Goal: Information Seeking & Learning: Learn about a topic

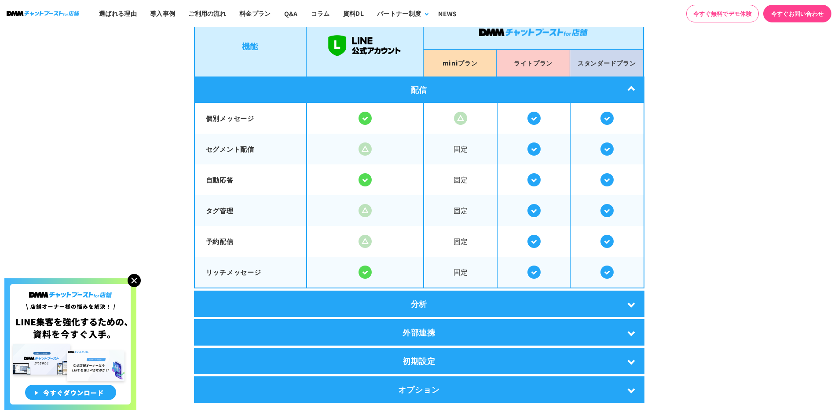
scroll to position [1672, 0]
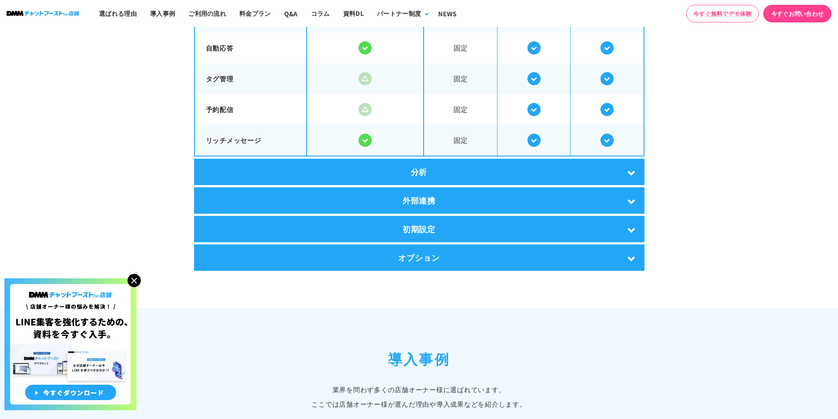
click at [386, 171] on div "分析" at bounding box center [419, 172] width 451 height 26
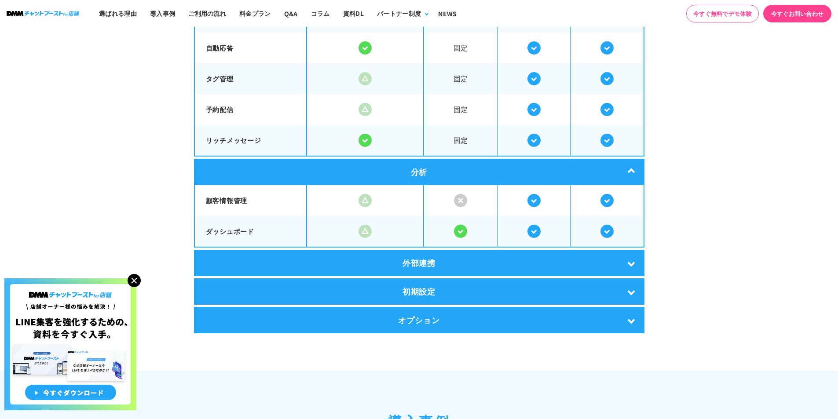
click at [392, 258] on div "外部連携" at bounding box center [419, 263] width 451 height 26
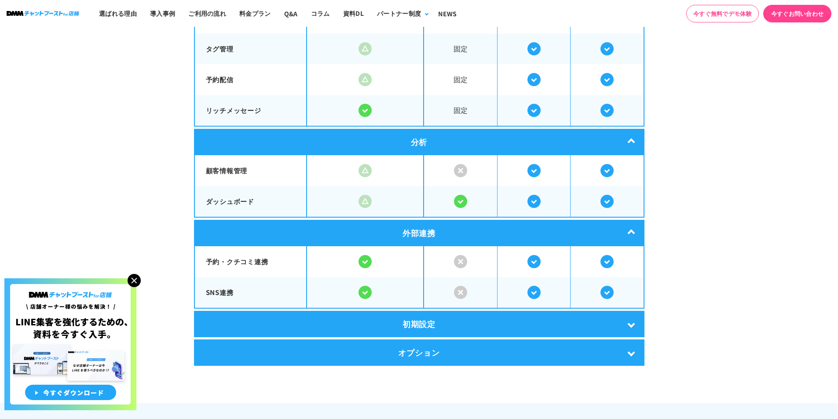
scroll to position [1716, 0]
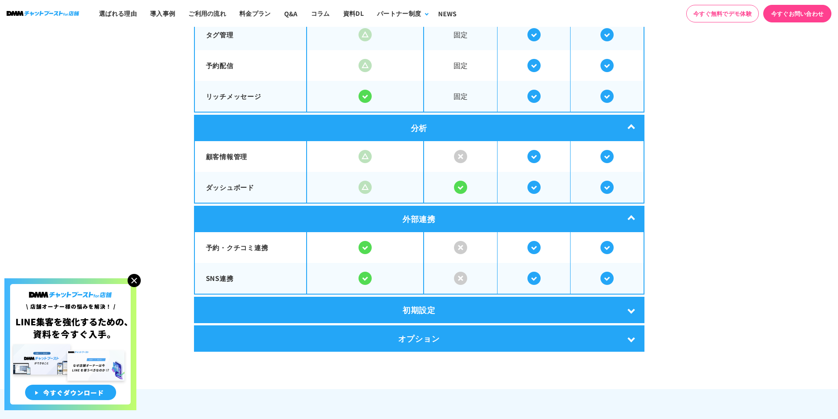
click at [393, 304] on div "初期設定" at bounding box center [419, 310] width 451 height 26
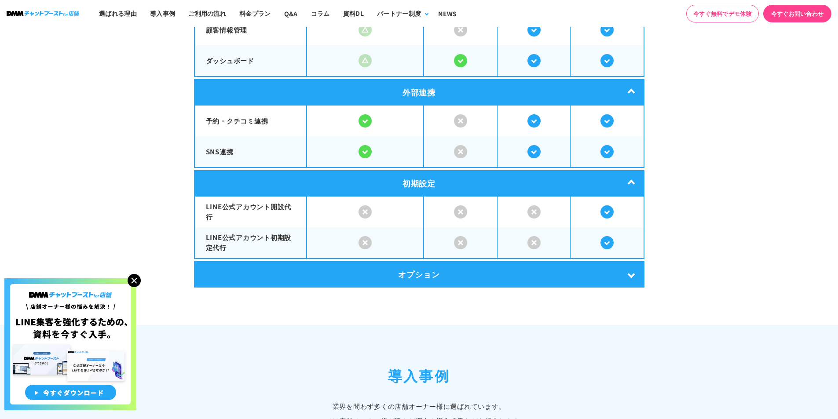
scroll to position [1848, 0]
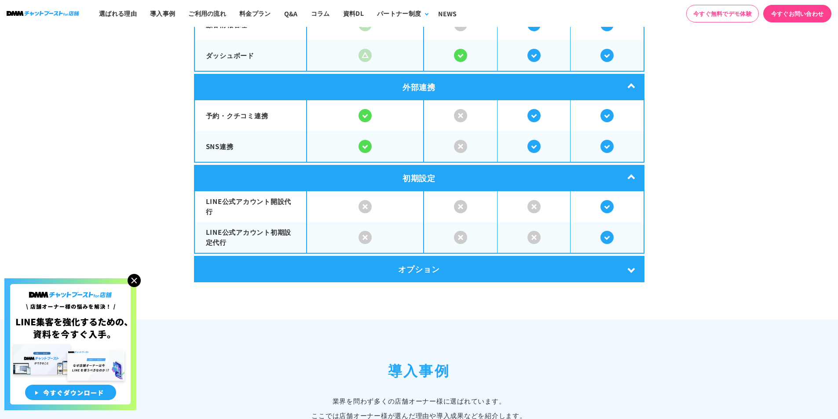
click at [381, 276] on div "オプション" at bounding box center [419, 269] width 451 height 26
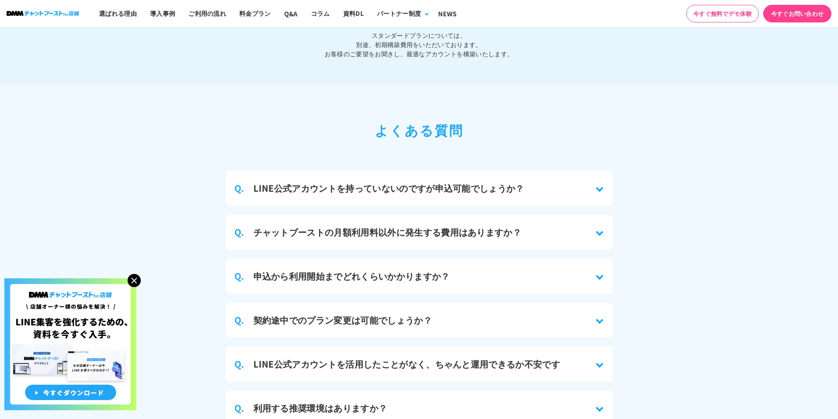
scroll to position [4004, 0]
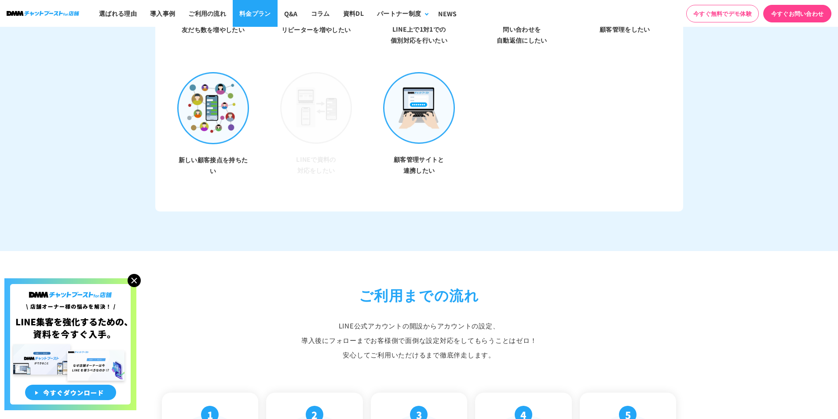
click at [248, 15] on link "料金プラン" at bounding box center [255, 13] width 45 height 27
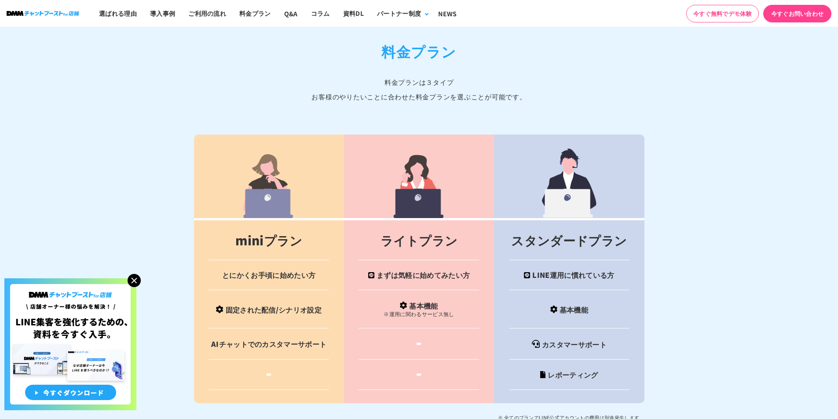
scroll to position [3463, 0]
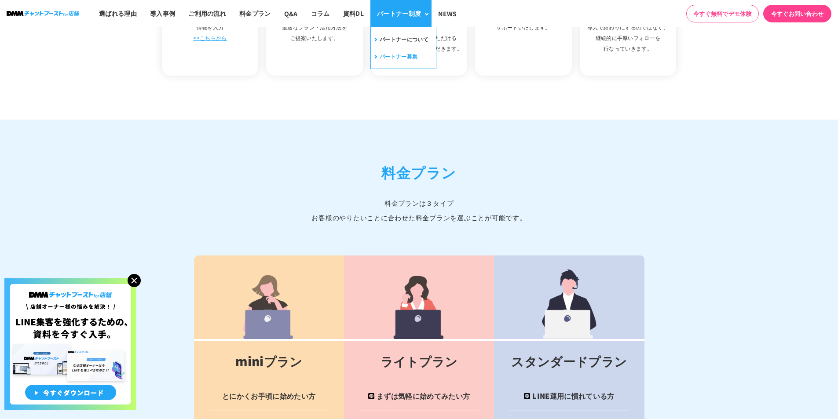
click at [393, 54] on link "パートナー募集" at bounding box center [395, 57] width 45 height 14
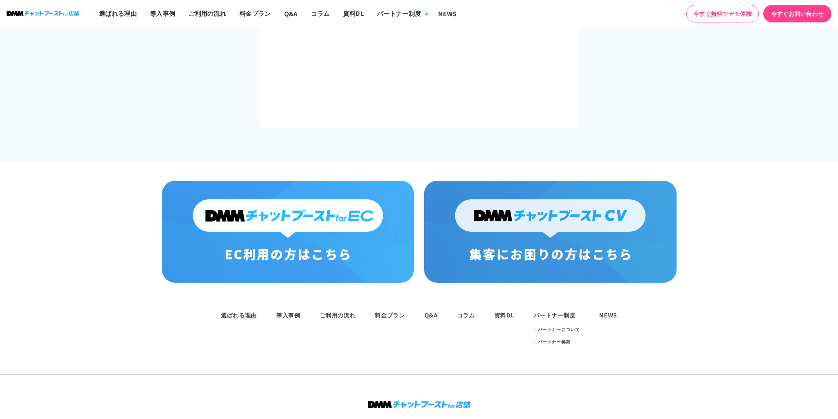
scroll to position [1680, 0]
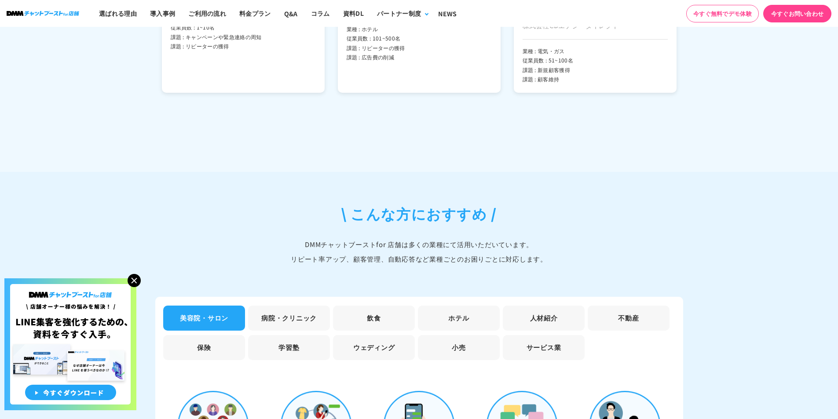
scroll to position [2319, 0]
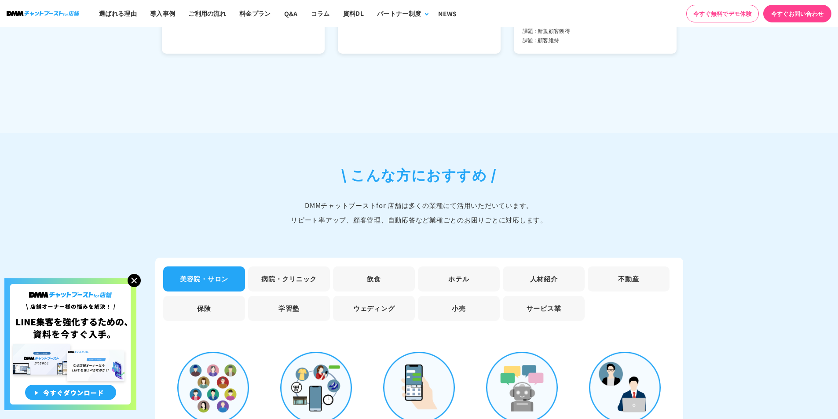
click at [289, 275] on li "病院・クリニック" at bounding box center [289, 279] width 82 height 25
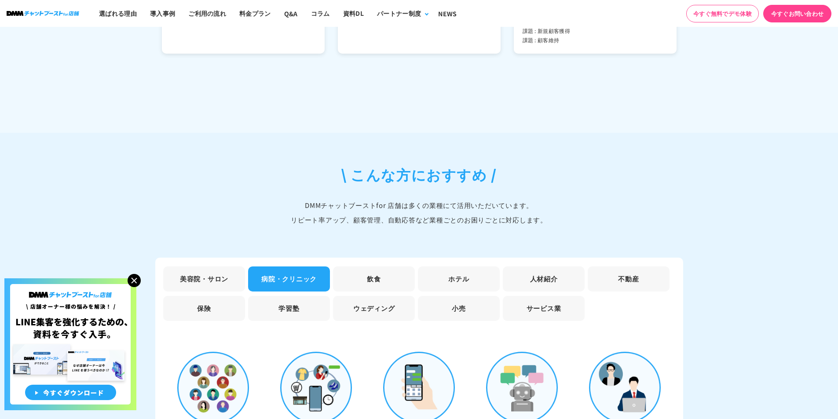
click at [385, 276] on li "飲食" at bounding box center [374, 279] width 82 height 25
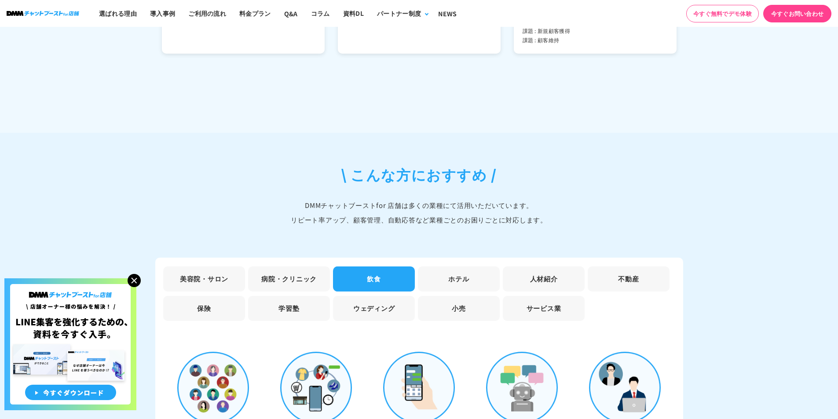
click at [444, 271] on li "ホテル" at bounding box center [459, 279] width 82 height 25
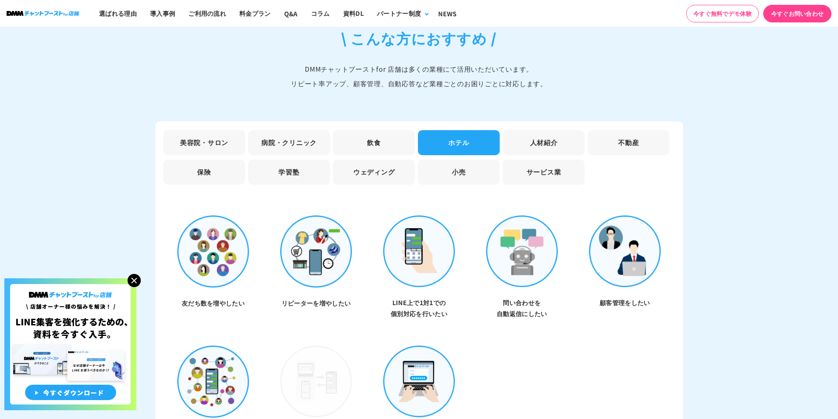
scroll to position [2539, 0]
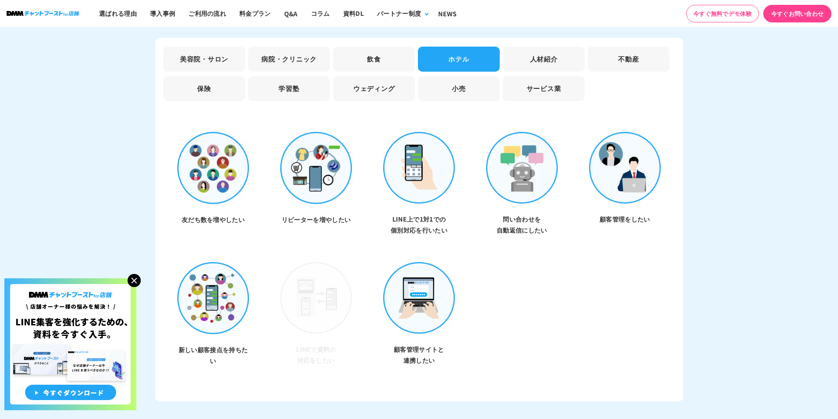
click at [381, 58] on li "飲食" at bounding box center [374, 59] width 82 height 25
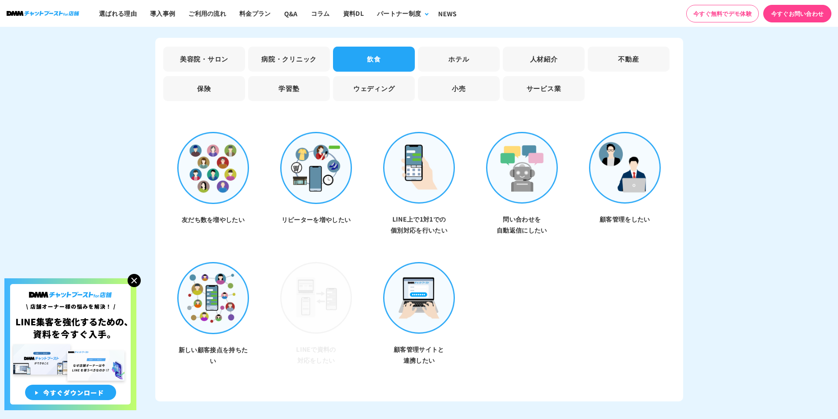
click at [324, 53] on li "病院・クリニック" at bounding box center [289, 59] width 82 height 25
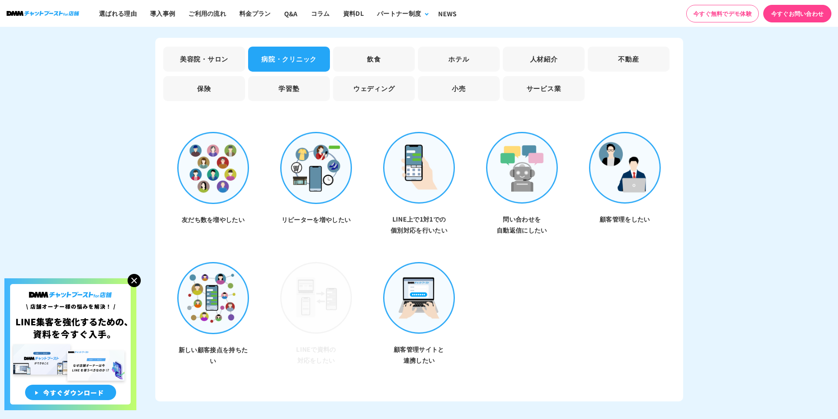
click at [200, 49] on li "美容院・サロン" at bounding box center [204, 59] width 82 height 25
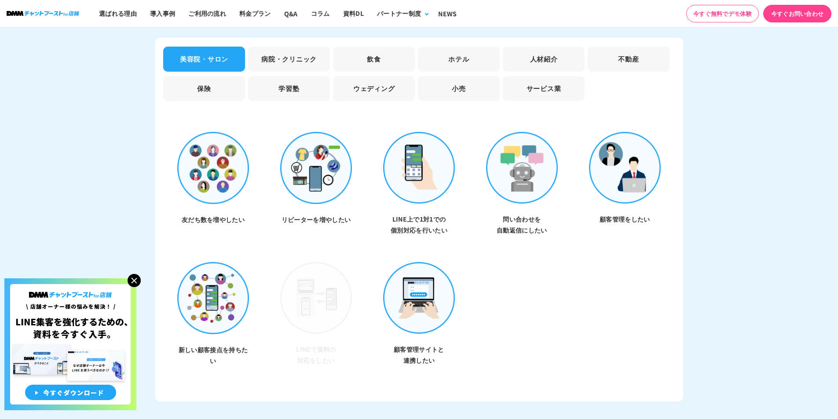
click at [210, 92] on li "保険" at bounding box center [204, 88] width 82 height 25
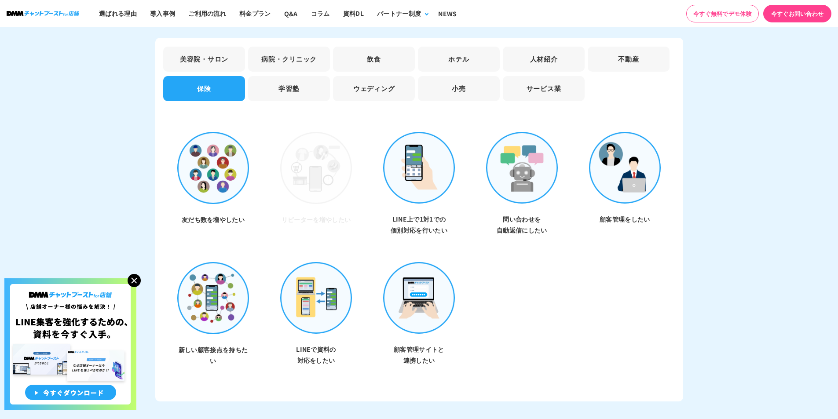
click at [274, 81] on li "学習塾" at bounding box center [289, 88] width 82 height 25
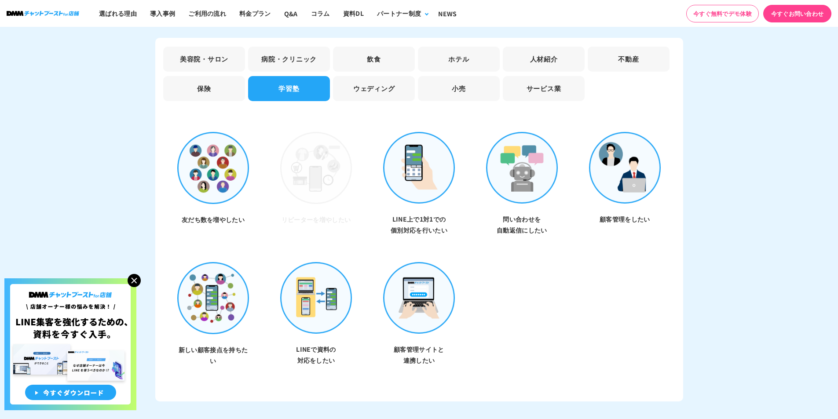
click at [350, 86] on li "ウェディング" at bounding box center [374, 88] width 82 height 25
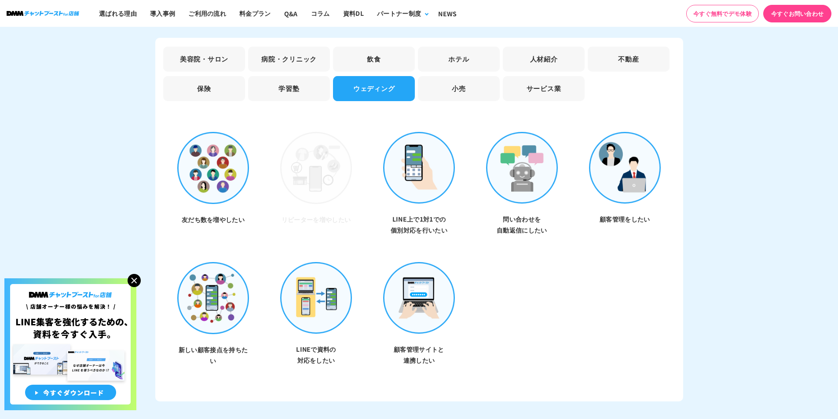
click at [431, 86] on li "小売" at bounding box center [459, 88] width 82 height 25
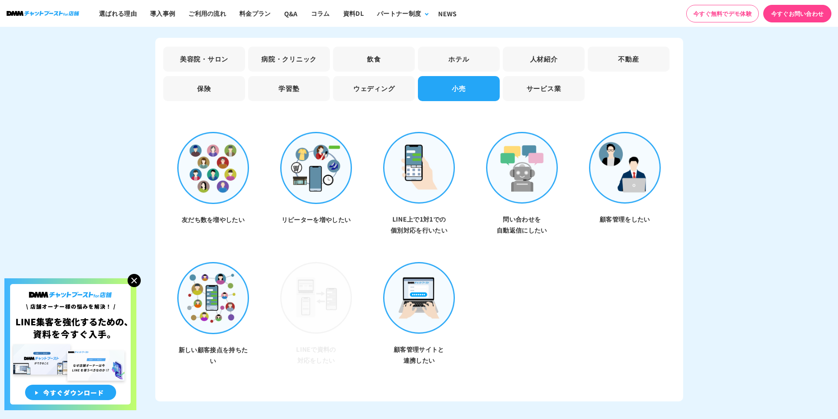
click at [542, 84] on li "サービス業" at bounding box center [544, 88] width 82 height 25
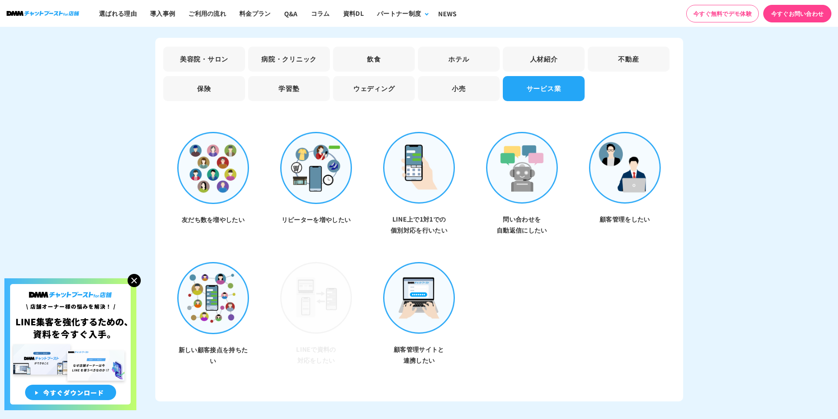
click at [615, 63] on li "不動産" at bounding box center [629, 59] width 82 height 25
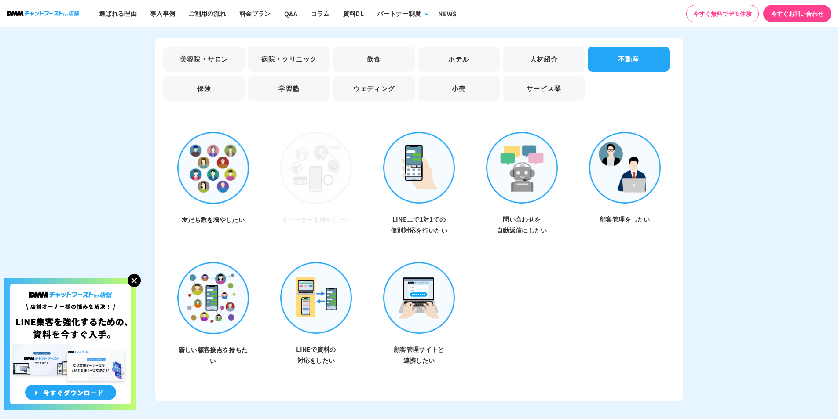
click at [571, 57] on li "人材紹介" at bounding box center [544, 59] width 82 height 25
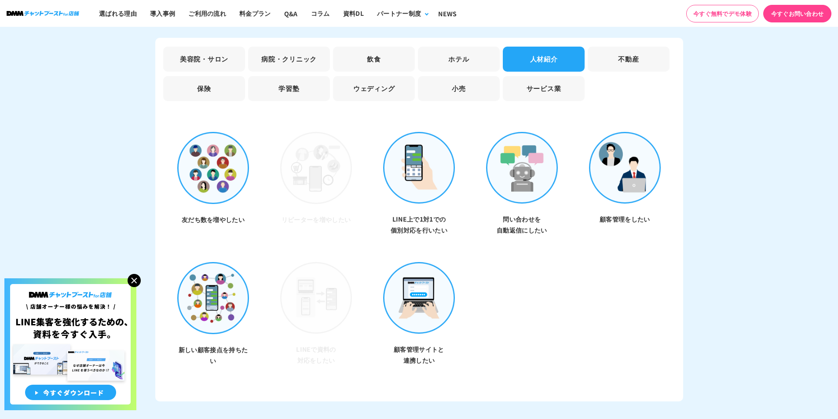
click at [481, 57] on li "ホテル" at bounding box center [459, 59] width 82 height 25
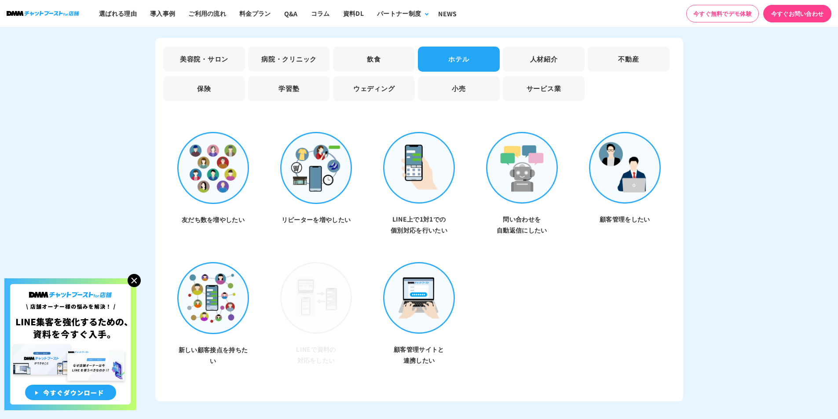
click at [401, 62] on li "飲食" at bounding box center [374, 59] width 82 height 25
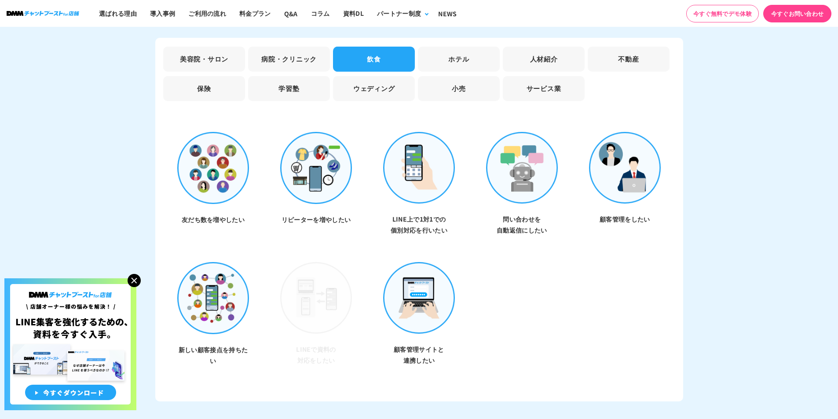
click at [280, 56] on li "病院・クリニック" at bounding box center [289, 59] width 82 height 25
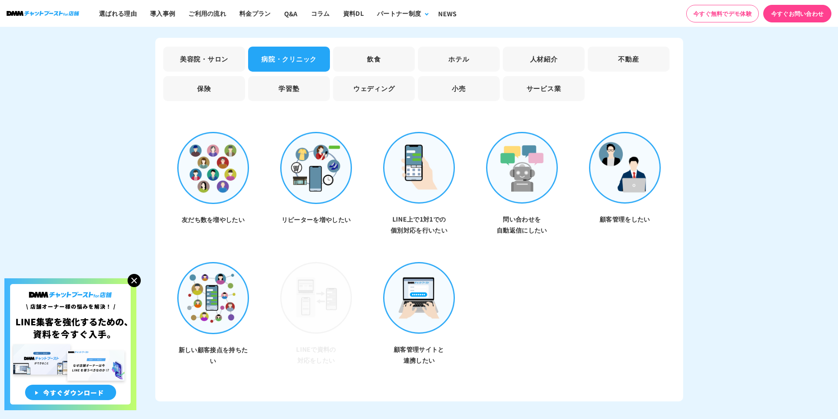
click at [211, 55] on li "美容院・サロン" at bounding box center [204, 59] width 82 height 25
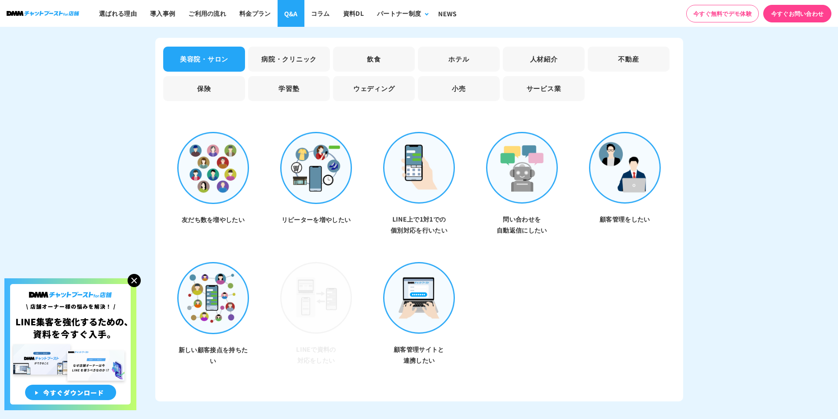
click at [291, 12] on link "Q&A" at bounding box center [291, 13] width 27 height 27
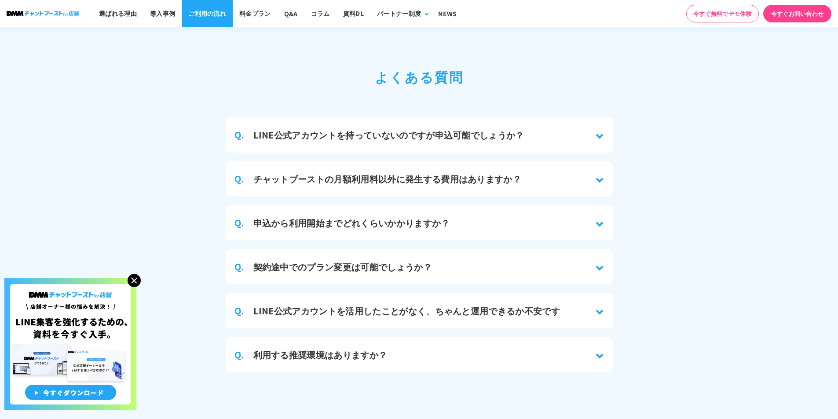
click at [202, 13] on link "ご利用の流れ" at bounding box center [207, 13] width 51 height 27
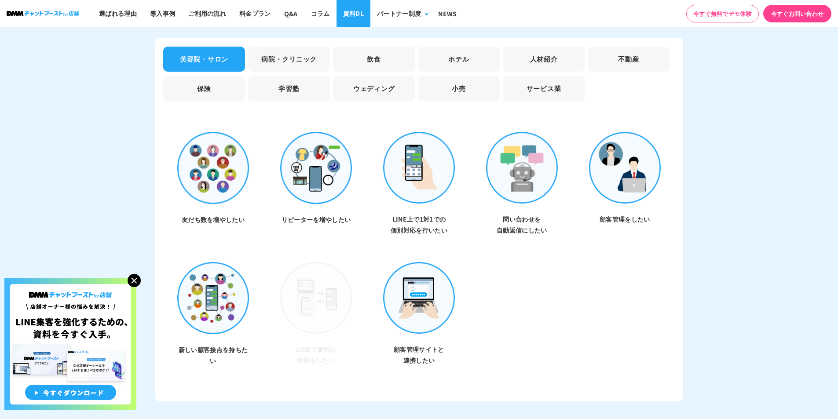
scroll to position [2948, 0]
